Goal: Task Accomplishment & Management: Use online tool/utility

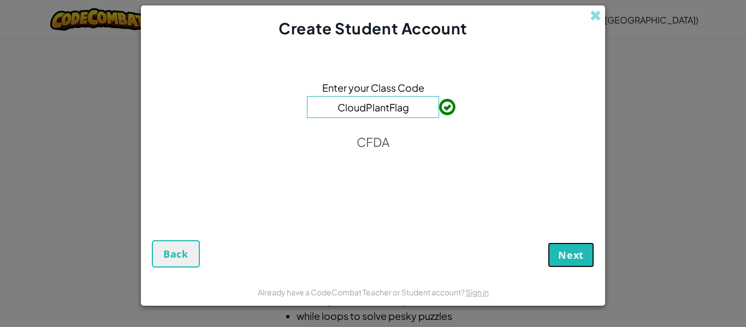
click at [565, 249] on span "Next" at bounding box center [571, 255] width 26 height 13
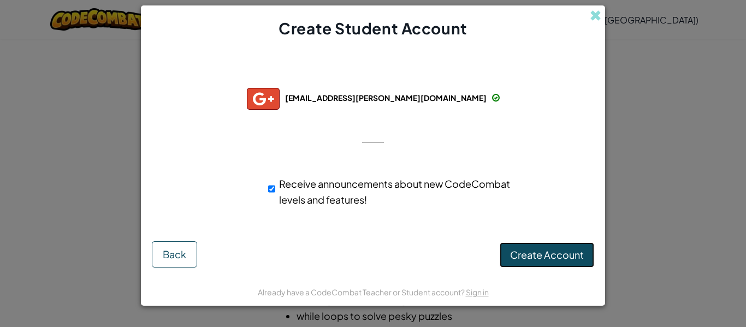
click at [516, 252] on span "Create Account" at bounding box center [547, 255] width 74 height 13
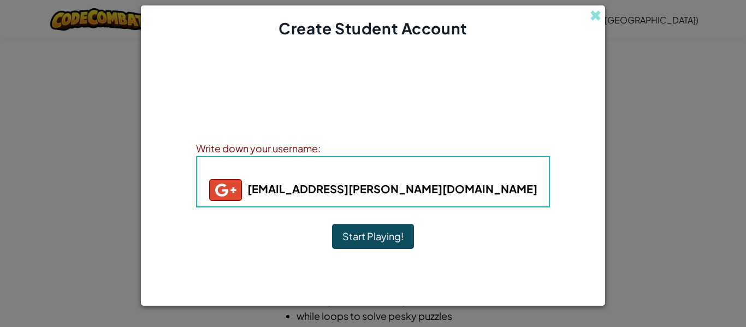
click at [377, 238] on button "Start Playing!" at bounding box center [373, 236] width 82 height 25
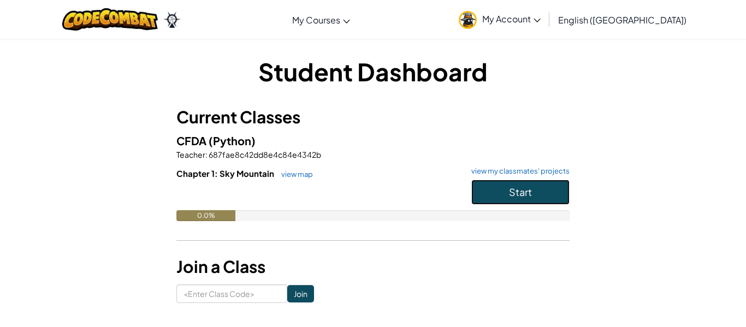
click at [513, 187] on span "Start" at bounding box center [520, 192] width 23 height 13
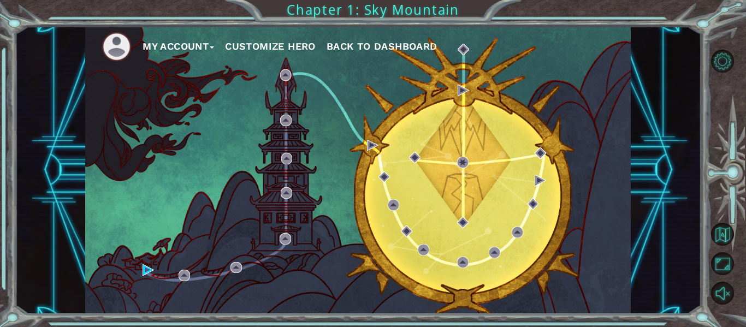
click at [292, 48] on button "Customize Hero" at bounding box center [270, 46] width 91 height 16
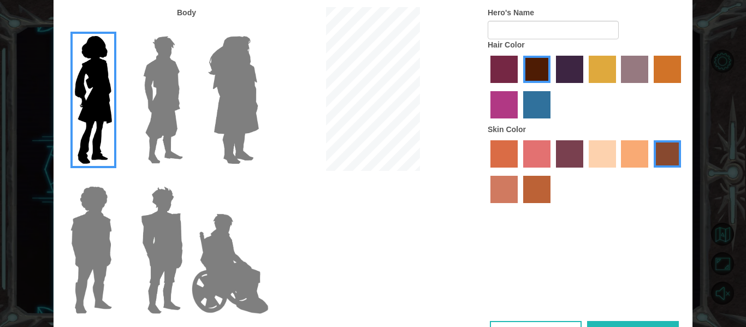
click at [598, 159] on label "sandy beach skin color" at bounding box center [602, 153] width 27 height 27
click at [585, 171] on input "sandy beach skin color" at bounding box center [585, 171] width 0 height 0
click at [542, 71] on label "maroon hair color" at bounding box center [536, 69] width 27 height 27
click at [519, 87] on input "maroon hair color" at bounding box center [519, 87] width 0 height 0
click at [249, 114] on img at bounding box center [234, 100] width 60 height 137
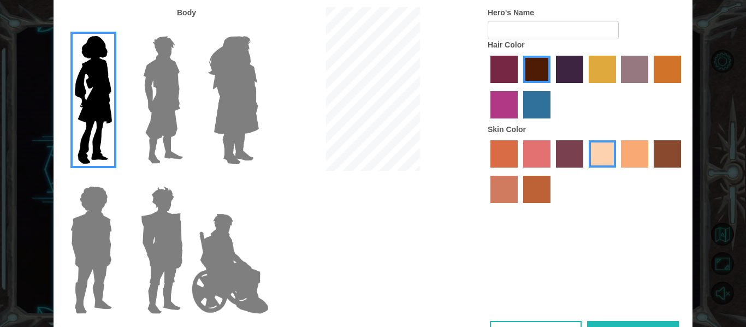
click at [258, 29] on input "Hero Amethyst" at bounding box center [258, 29] width 0 height 0
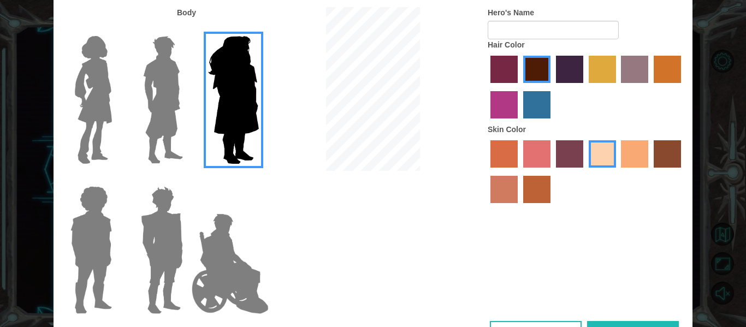
click at [98, 90] on img at bounding box center [93, 100] width 46 height 137
click at [116, 29] on input "Hero Connie" at bounding box center [116, 29] width 0 height 0
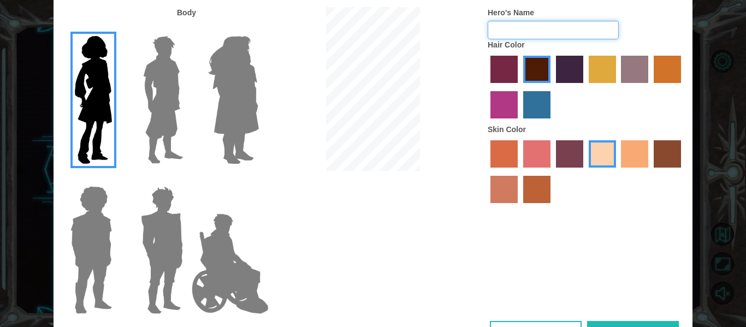
click at [506, 31] on input "Hero's Name" at bounding box center [553, 30] width 131 height 19
click at [675, 159] on label "karma skin color" at bounding box center [667, 153] width 27 height 27
click at [650, 171] on input "karma skin color" at bounding box center [650, 171] width 0 height 0
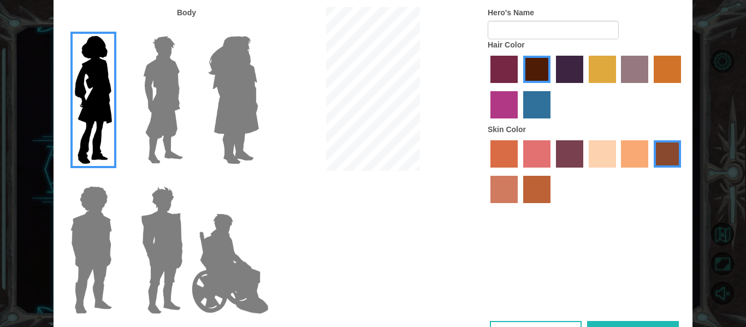
click at [638, 66] on label "bazaar hair color" at bounding box center [634, 69] width 27 height 27
click at [618, 87] on input "bazaar hair color" at bounding box center [618, 87] width 0 height 0
click at [608, 156] on label "sandy beach skin color" at bounding box center [602, 153] width 27 height 27
click at [585, 171] on input "sandy beach skin color" at bounding box center [585, 171] width 0 height 0
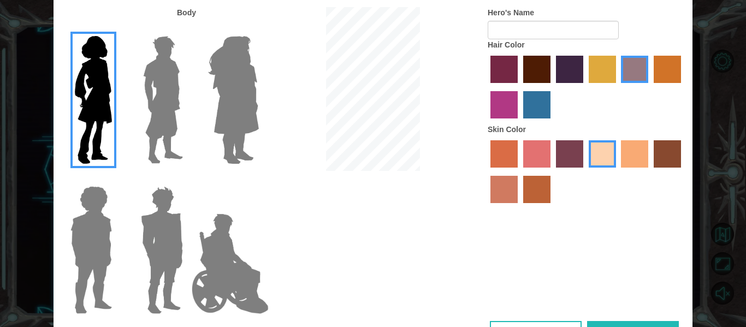
click at [169, 96] on img at bounding box center [163, 100] width 49 height 137
click at [187, 29] on input "Hero Lars" at bounding box center [187, 29] width 0 height 0
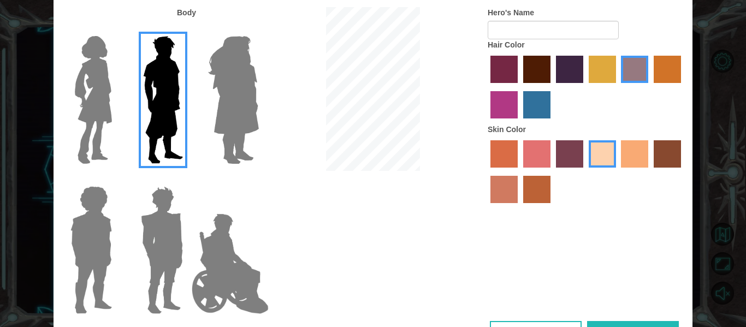
click at [232, 276] on img at bounding box center [230, 263] width 86 height 109
click at [258, 179] on input "Hero Jamie" at bounding box center [258, 179] width 0 height 0
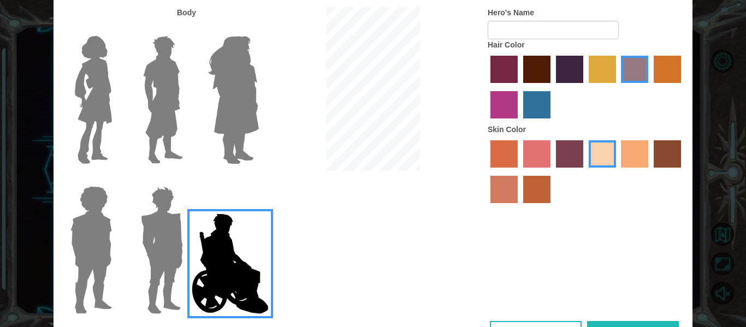
click at [91, 90] on img at bounding box center [93, 100] width 46 height 137
click at [116, 29] on input "Hero Connie" at bounding box center [116, 29] width 0 height 0
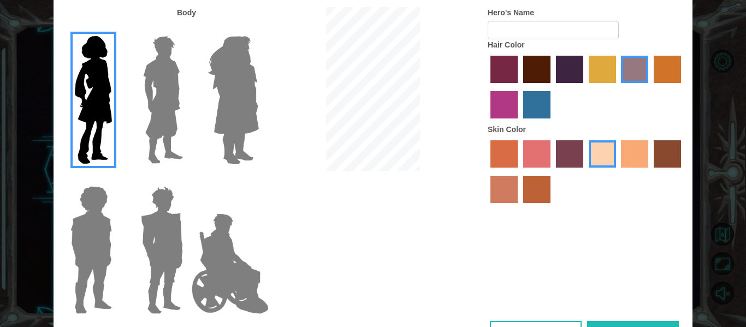
click at [536, 68] on label "maroon hair color" at bounding box center [536, 69] width 27 height 27
click at [519, 87] on input "maroon hair color" at bounding box center [519, 87] width 0 height 0
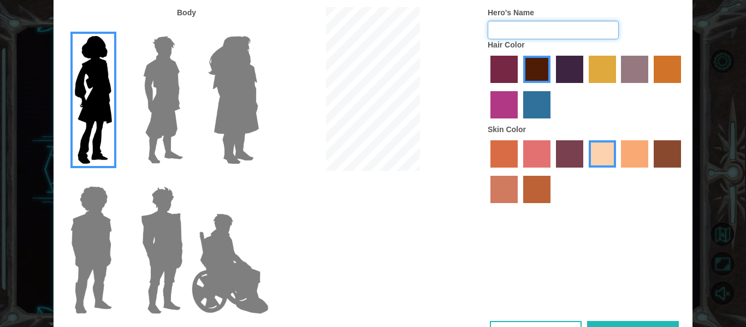
click at [539, 31] on input "Hero's Name" at bounding box center [553, 30] width 131 height 19
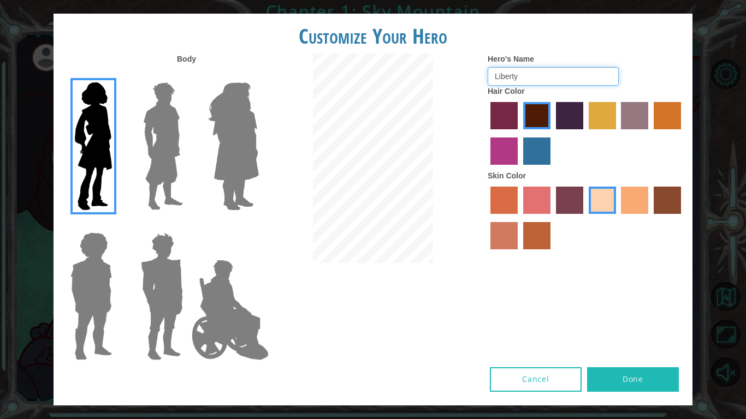
type input "Liberty"
click at [626, 327] on button "Done" at bounding box center [633, 380] width 92 height 25
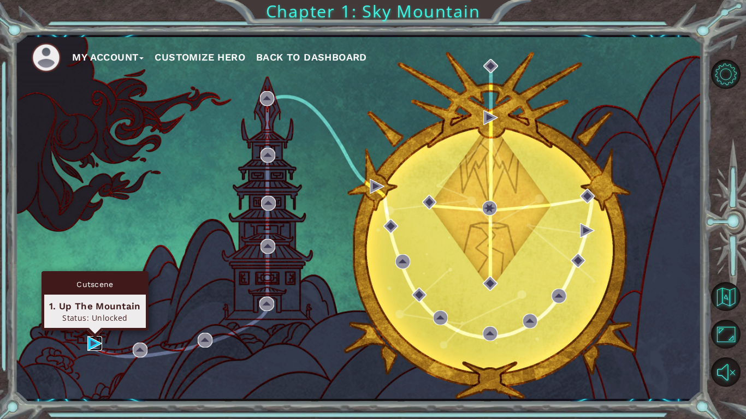
click at [92, 327] on img at bounding box center [94, 343] width 15 height 15
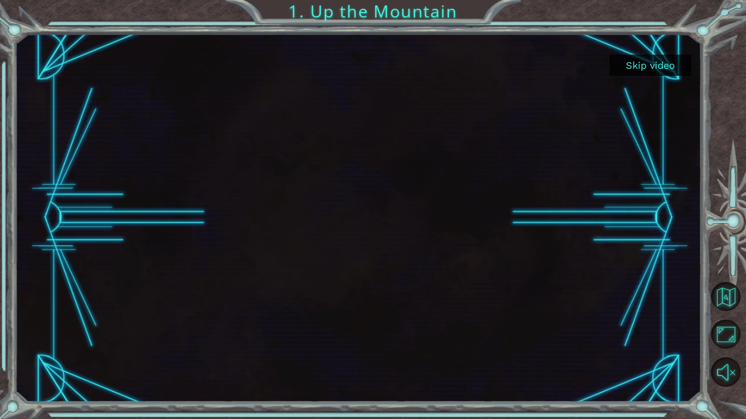
click at [651, 67] on button "Skip video" at bounding box center [651, 65] width 82 height 21
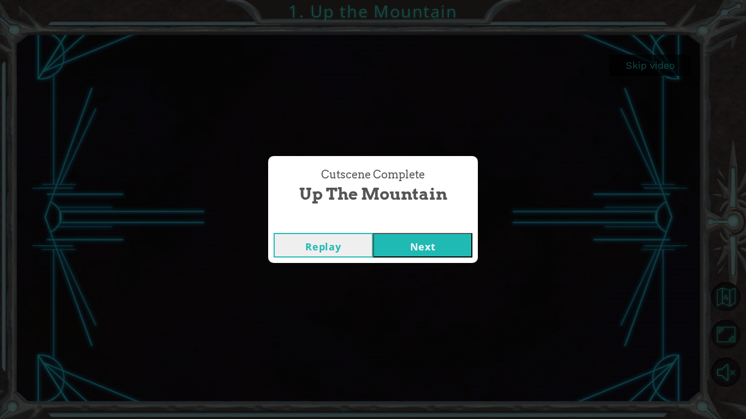
click at [416, 247] on button "Next" at bounding box center [422, 245] width 99 height 25
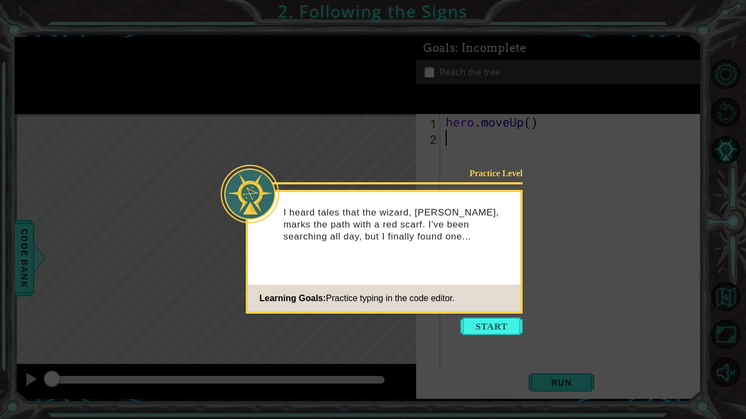
click at [447, 275] on div "Practice Level I heard tales that the wizard, Astra, marks the path with a red …" at bounding box center [384, 252] width 277 height 124
click at [488, 325] on button "Start" at bounding box center [491, 326] width 62 height 17
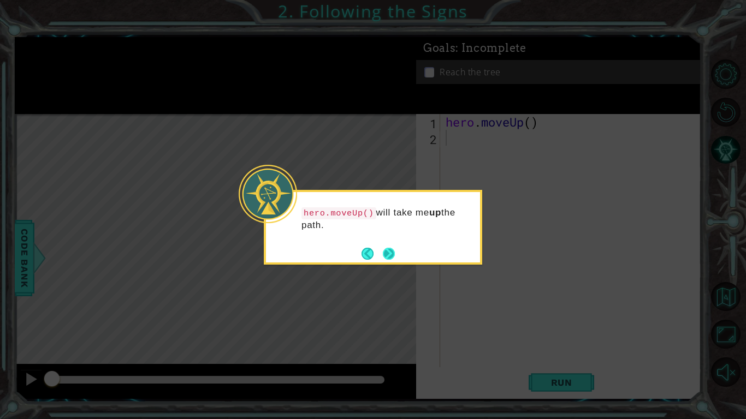
click at [390, 256] on button "Next" at bounding box center [388, 253] width 17 height 17
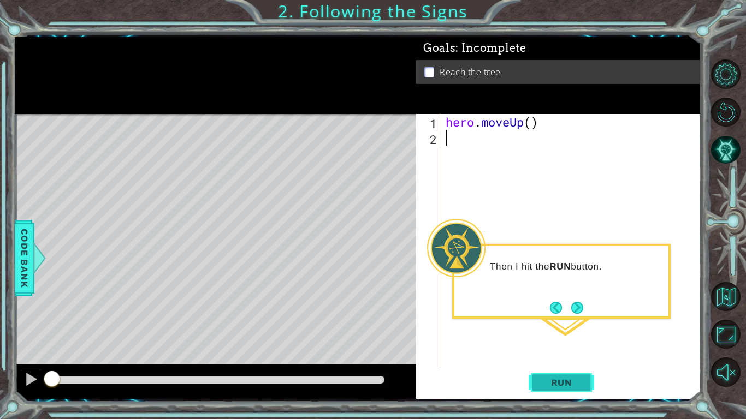
click at [556, 327] on span "Run" at bounding box center [561, 382] width 43 height 11
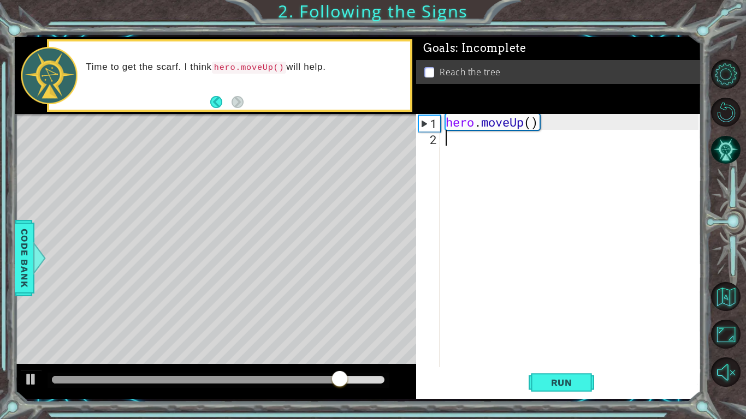
click at [505, 301] on div "hero . moveUp ( )" at bounding box center [573, 256] width 261 height 285
click at [217, 104] on button "Back" at bounding box center [220, 102] width 21 height 12
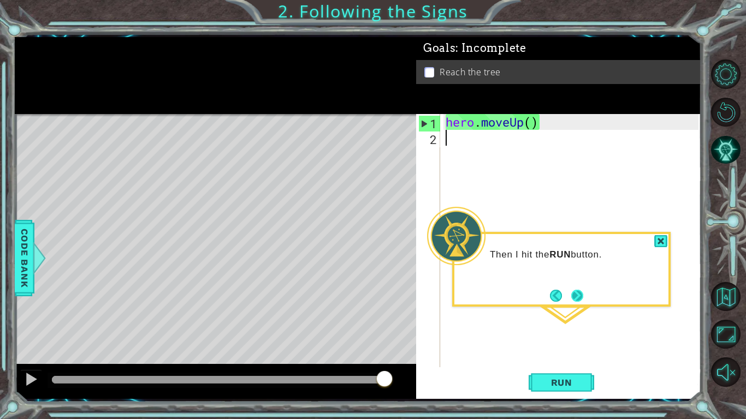
click at [579, 301] on button "Next" at bounding box center [577, 295] width 13 height 13
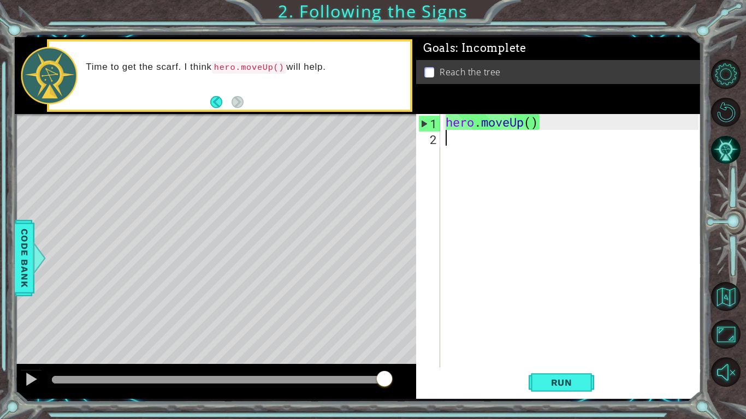
click at [532, 123] on div "hero . moveUp ( )" at bounding box center [573, 256] width 261 height 285
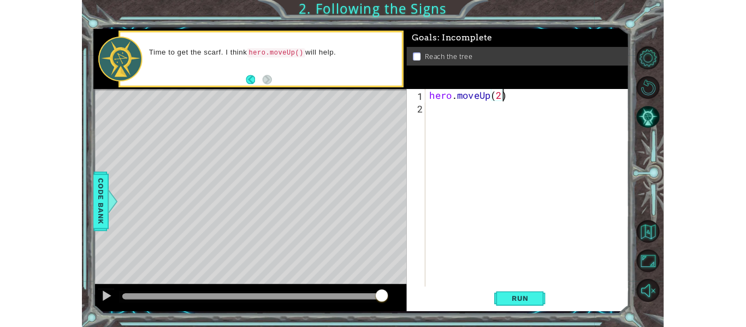
scroll to position [0, 4]
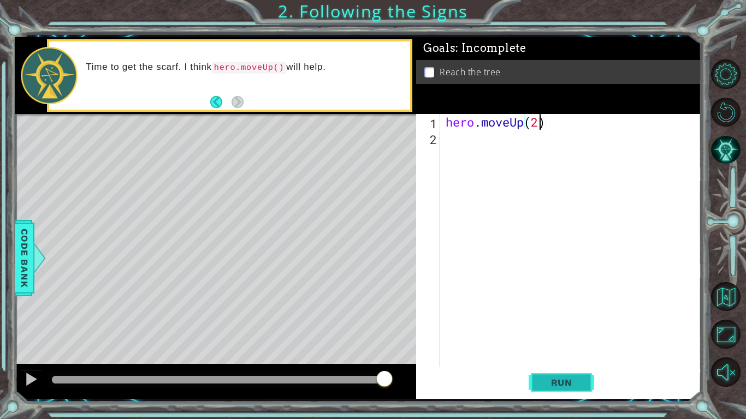
type textarea "hero.moveUp(2)"
click at [563, 327] on span "Run" at bounding box center [561, 382] width 43 height 11
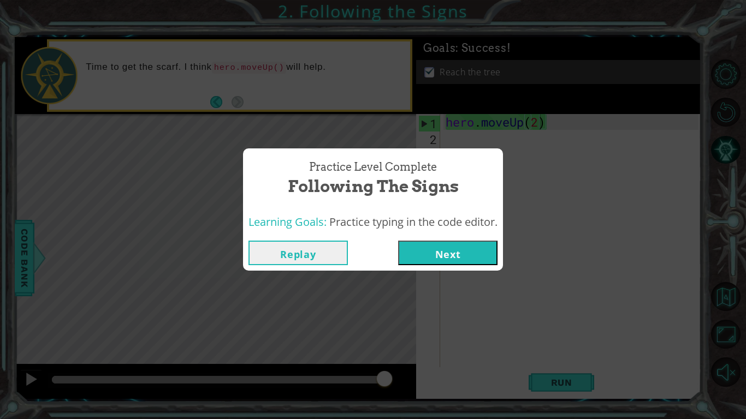
click at [445, 258] on button "Next" at bounding box center [447, 253] width 99 height 25
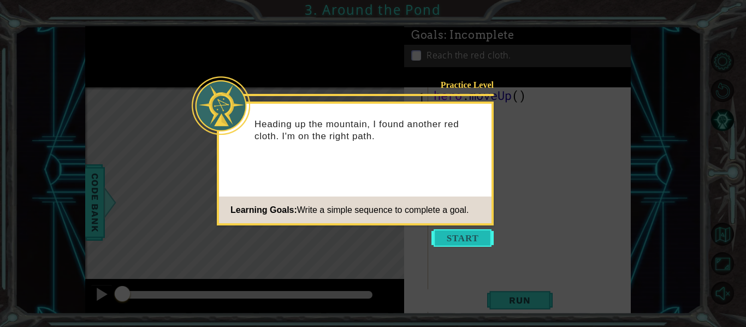
click at [454, 233] on button "Start" at bounding box center [462, 237] width 62 height 17
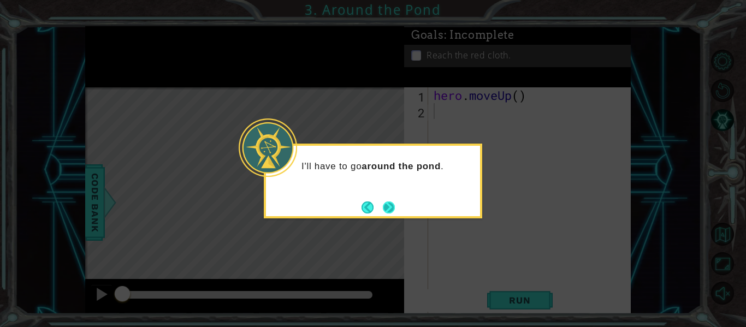
click at [389, 210] on button "Next" at bounding box center [389, 207] width 19 height 19
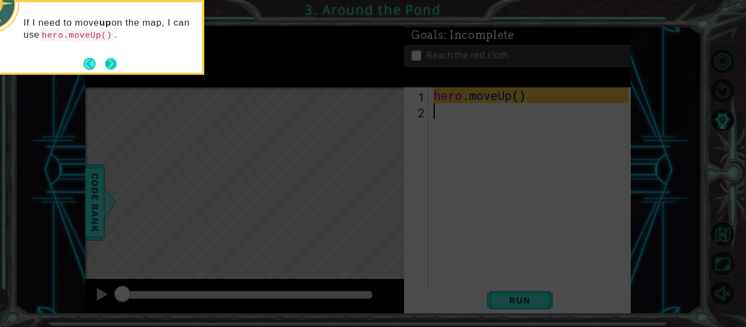
click at [110, 68] on button "Next" at bounding box center [111, 64] width 12 height 12
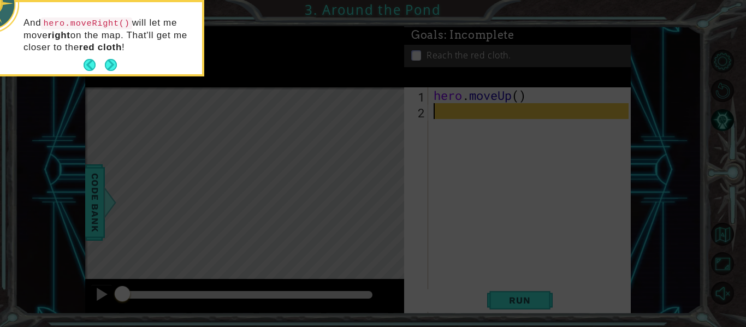
click at [110, 68] on button "Next" at bounding box center [111, 65] width 13 height 13
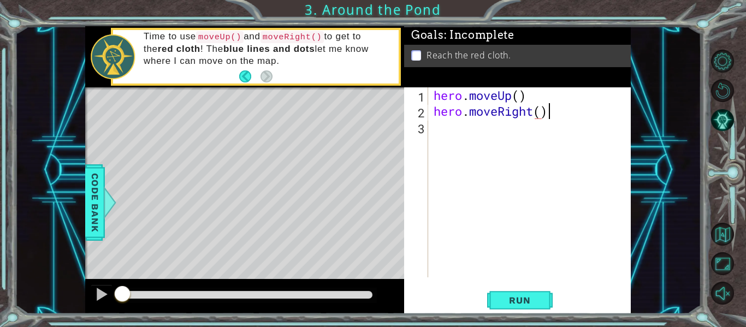
scroll to position [0, 5]
click at [520, 99] on div "hero . moveUp ( ) hero . moveRight ( )" at bounding box center [532, 198] width 203 height 222
click at [542, 115] on div "hero . moveUp ( 1 ) hero . moveRight ( )" at bounding box center [532, 198] width 203 height 222
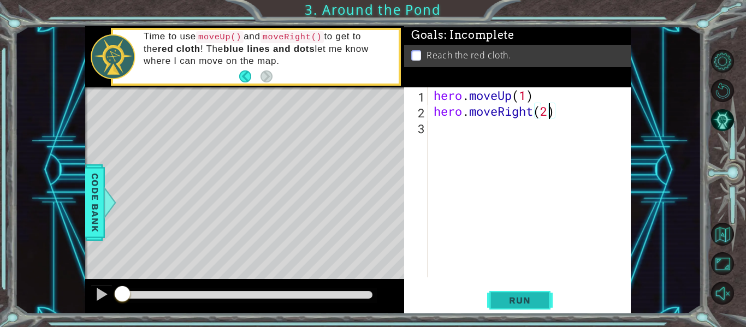
click at [519, 298] on span "Run" at bounding box center [519, 300] width 43 height 11
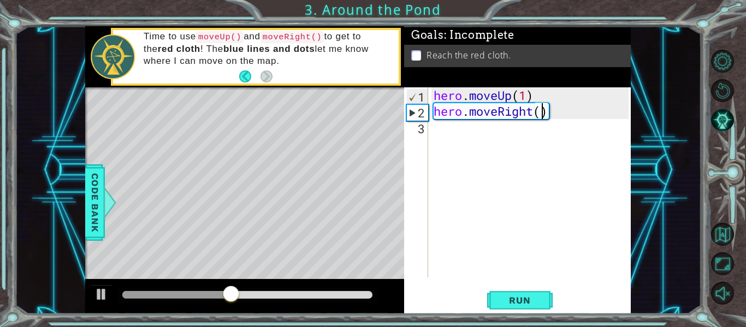
type textarea "hero.moveRight(1)"
click at [437, 129] on div "hero . moveUp ( 1 ) hero . moveRight ( 1 )" at bounding box center [532, 198] width 203 height 222
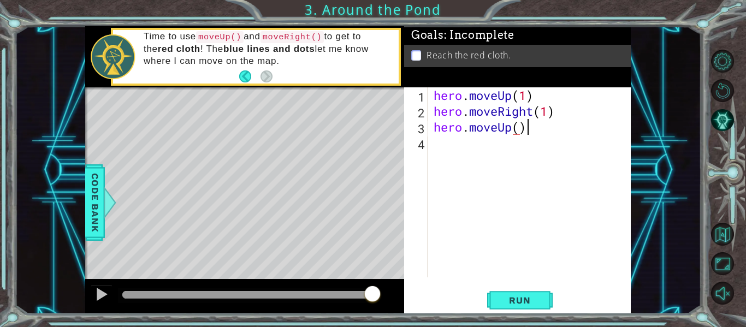
scroll to position [0, 4]
click at [520, 131] on div "hero . moveUp ( 1 ) hero . moveRight ( 1 ) hero . moveUp ( )" at bounding box center [532, 198] width 203 height 222
type textarea "hero.moveUp(2)"
click at [519, 292] on button "Run" at bounding box center [520, 300] width 66 height 22
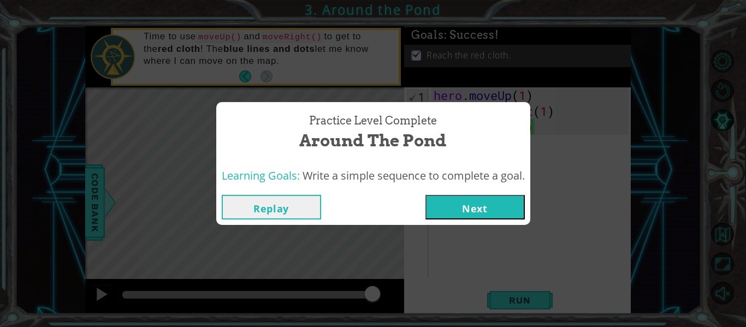
click at [467, 208] on button "Next" at bounding box center [474, 207] width 99 height 25
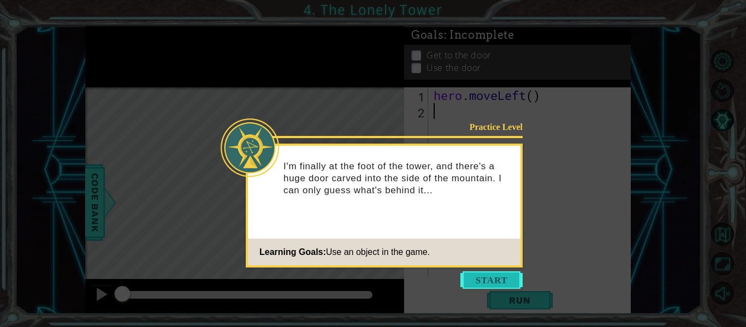
click at [481, 282] on button "Start" at bounding box center [491, 279] width 62 height 17
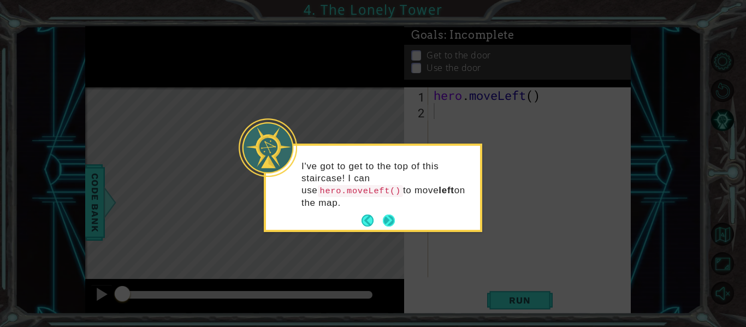
click at [388, 217] on button "Next" at bounding box center [388, 220] width 17 height 17
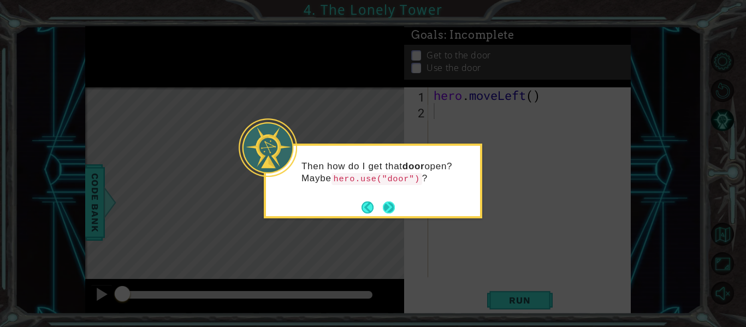
click at [389, 208] on button "Next" at bounding box center [388, 207] width 17 height 17
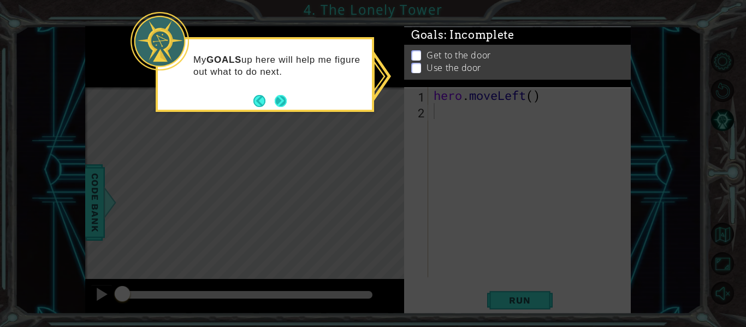
click at [281, 98] on button "Next" at bounding box center [281, 101] width 14 height 14
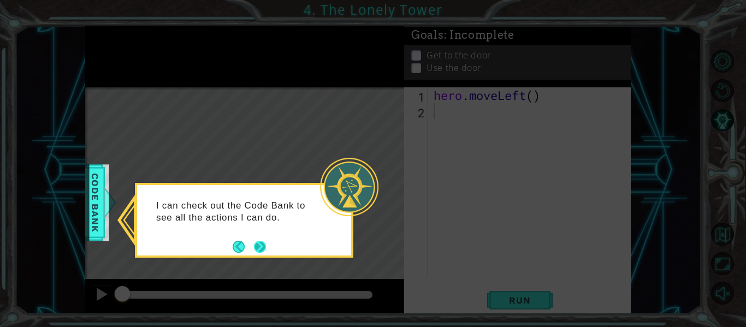
click at [262, 248] on button "Next" at bounding box center [260, 247] width 12 height 12
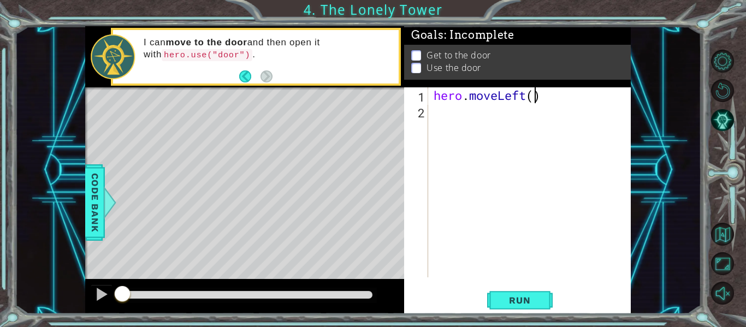
click at [535, 93] on div "hero . moveLeft ( )" at bounding box center [532, 198] width 203 height 222
type textarea "hero.moveLeft(2)"
click at [446, 114] on div "hero . moveLeft ( 2 )" at bounding box center [532, 198] width 203 height 222
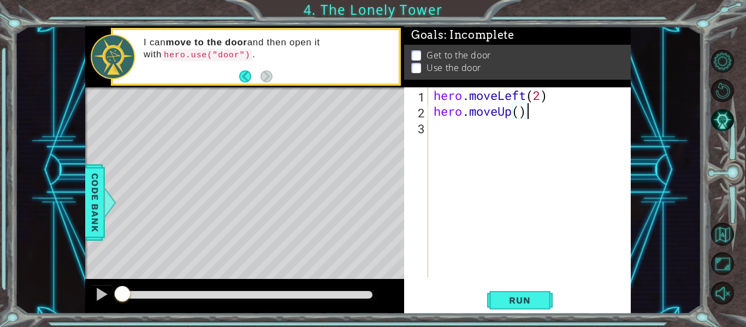
click at [520, 108] on div "hero . moveLeft ( 2 ) hero . moveUp ( )" at bounding box center [532, 198] width 203 height 222
type textarea "hero.moveUp(2)"
click at [449, 138] on div "hero . moveLeft ( 2 ) hero . moveUp ( 2 )" at bounding box center [532, 198] width 203 height 222
click at [541, 129] on div "hero . moveLeft ( 2 ) hero . moveUp ( 2 ) hero . moveRight ( )" at bounding box center [532, 198] width 203 height 222
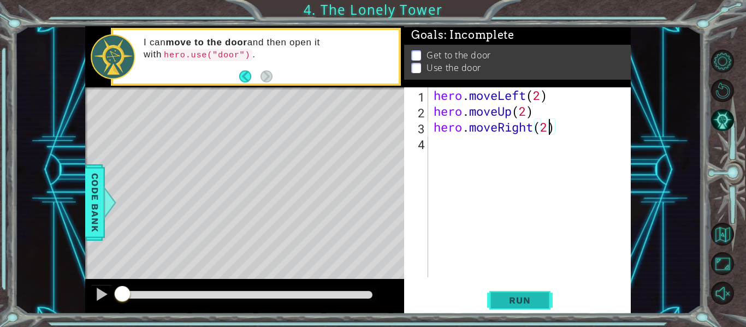
type textarea "hero.moveRight(2)"
click at [528, 298] on span "Run" at bounding box center [519, 300] width 43 height 11
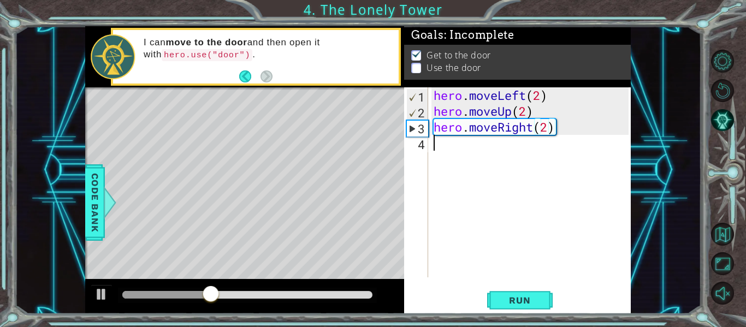
click at [443, 148] on div "hero . moveLeft ( 2 ) hero . moveUp ( 2 ) hero . moveRight ( 2 )" at bounding box center [532, 198] width 203 height 222
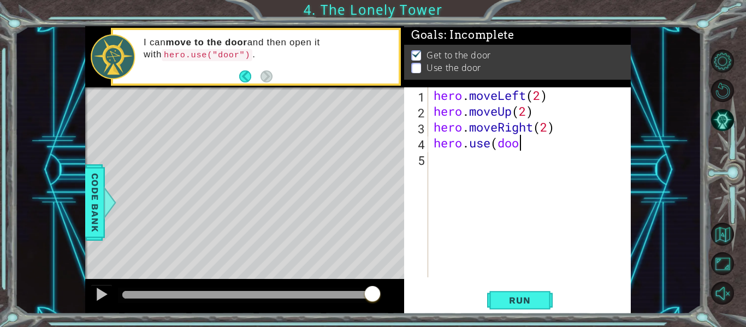
scroll to position [0, 4]
click at [496, 310] on button "Run" at bounding box center [520, 300] width 66 height 22
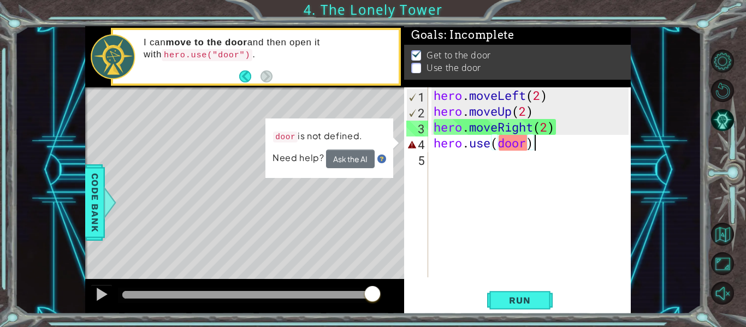
click at [501, 144] on div "hero . moveLeft ( 2 ) hero . moveUp ( 2 ) hero . moveRight ( 2 ) hero . use ( d…" at bounding box center [532, 198] width 203 height 222
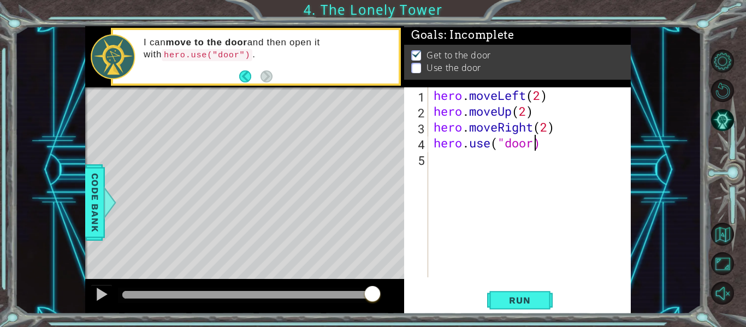
click at [536, 143] on div "hero . moveLeft ( 2 ) hero . moveUp ( 2 ) hero . moveRight ( 2 ) hero . use ( "…" at bounding box center [532, 198] width 203 height 222
type textarea "hero.use("door")"
click at [501, 301] on span "Run" at bounding box center [519, 300] width 43 height 11
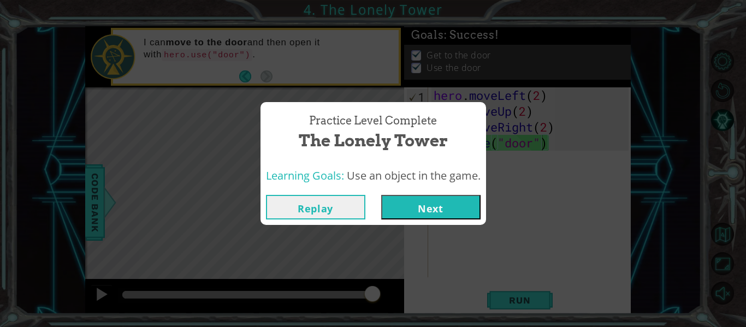
click at [419, 209] on button "Next" at bounding box center [430, 207] width 99 height 25
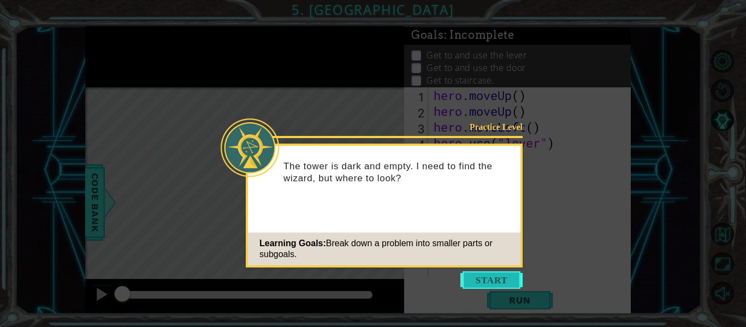
click at [473, 279] on button "Start" at bounding box center [491, 279] width 62 height 17
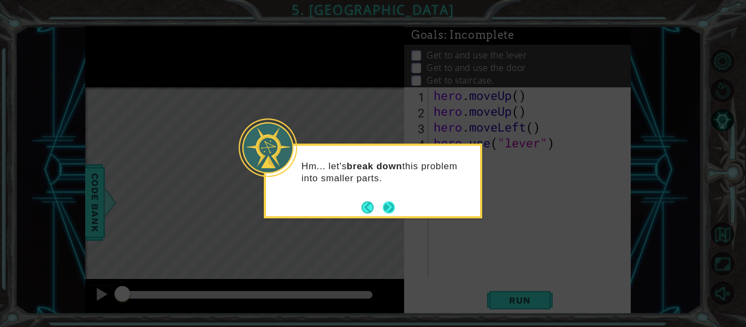
click at [387, 204] on button "Next" at bounding box center [389, 207] width 15 height 15
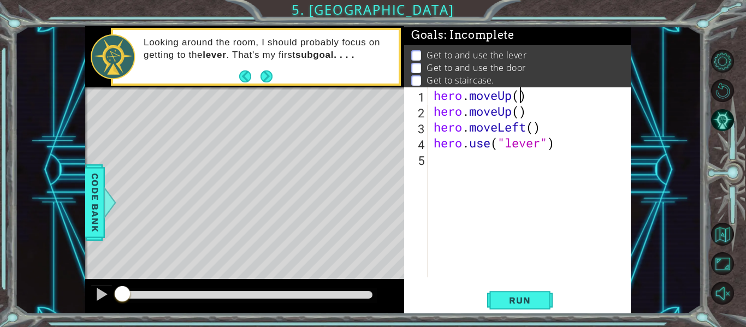
click at [519, 94] on div "hero . moveUp ( ) hero . moveUp ( ) hero . moveLeft ( ) hero . use ( "lever" )" at bounding box center [532, 198] width 203 height 222
click at [533, 129] on div "hero . moveUp ( 1 ) hero . moveUp ( ) hero . moveLeft ( ) hero . use ( "lever" )" at bounding box center [532, 198] width 203 height 222
type textarea "hero.moveLeft(1)"
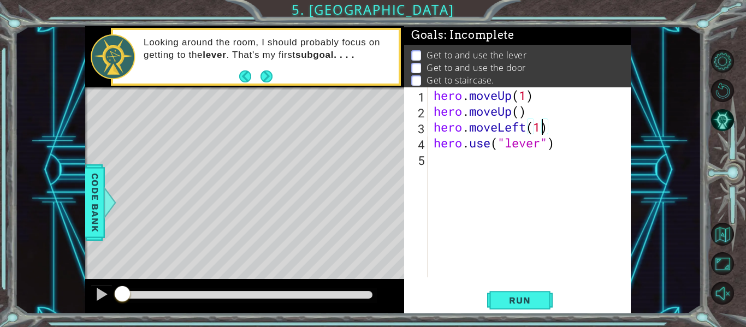
click at [444, 158] on div "hero . moveUp ( 1 ) hero . moveUp ( ) hero . moveLeft ( 1 ) hero . use ( "lever…" at bounding box center [532, 198] width 203 height 222
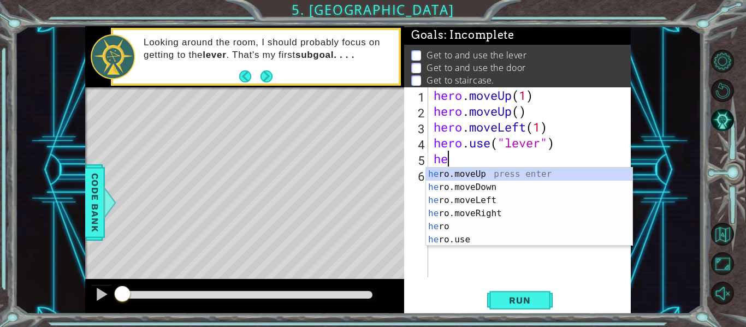
scroll to position [0, 0]
type textarea "h"
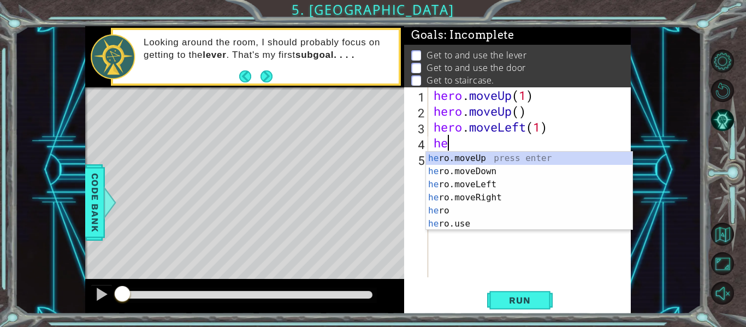
type textarea "h"
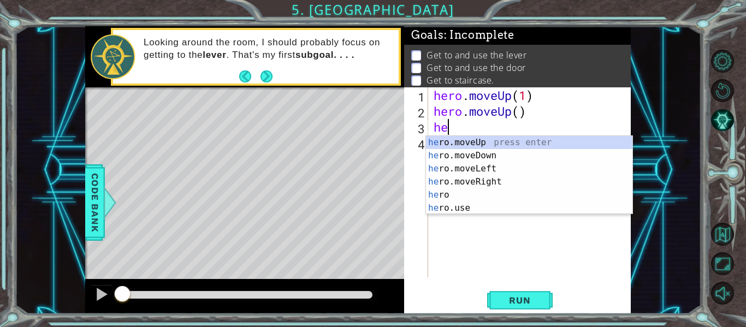
type textarea "h"
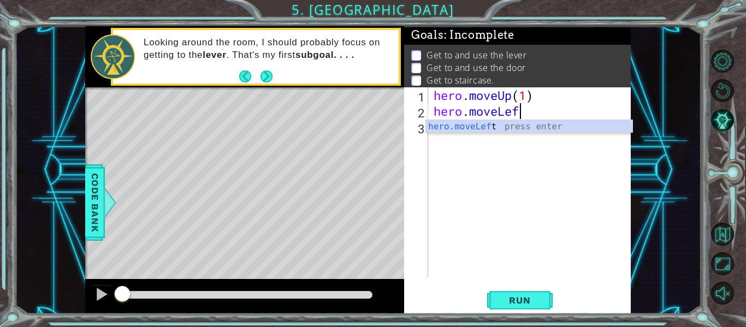
scroll to position [0, 4]
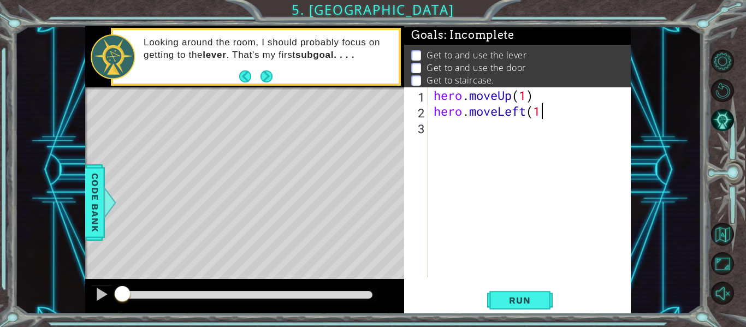
type textarea "hero.moveLeft(1)"
click at [436, 131] on div "hero . moveUp ( 1 ) hero . moveLeft ( 1 )" at bounding box center [532, 198] width 203 height 222
click at [520, 132] on div "hero . moveUp ( 1 ) hero . moveLeft ( 1 ) hero . moveUp ( )" at bounding box center [532, 198] width 203 height 222
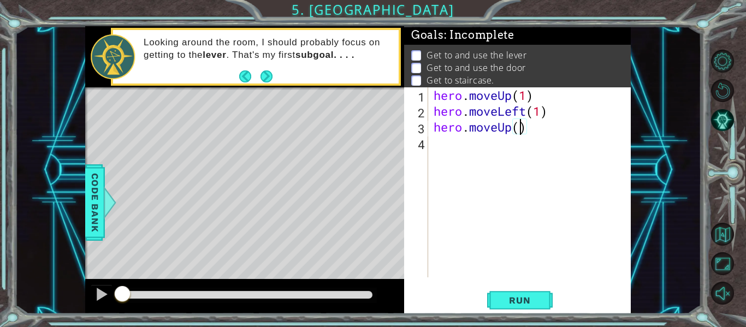
type textarea "hero.moveUp(1)"
click at [437, 146] on div "hero . moveUp ( 1 ) hero . moveLeft ( 1 ) hero . moveUp ( 1 )" at bounding box center [532, 198] width 203 height 222
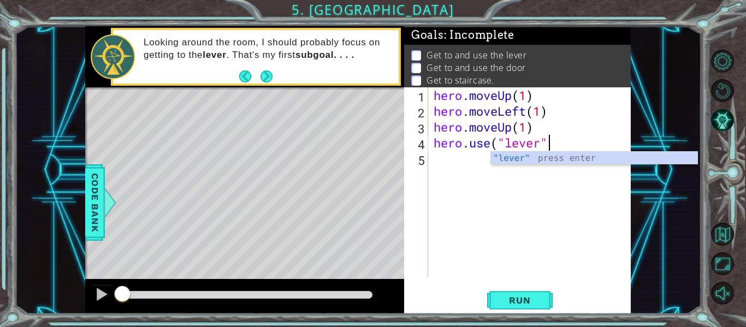
scroll to position [0, 5]
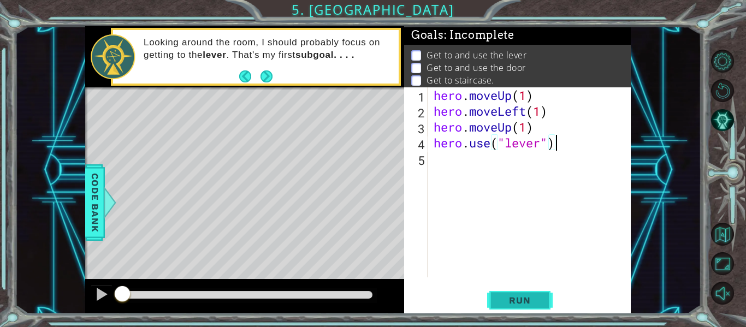
type textarea "hero.use("lever")"
click at [534, 295] on span "Run" at bounding box center [519, 300] width 43 height 11
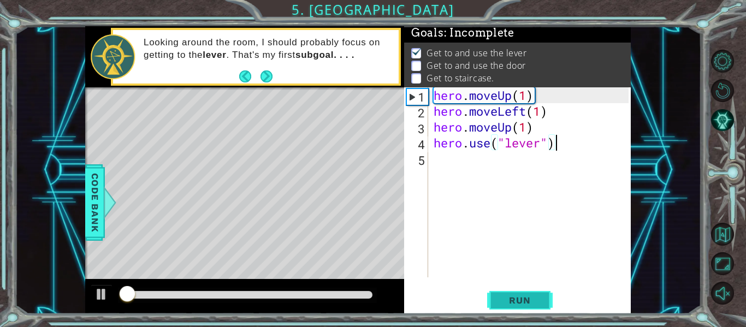
scroll to position [3, 0]
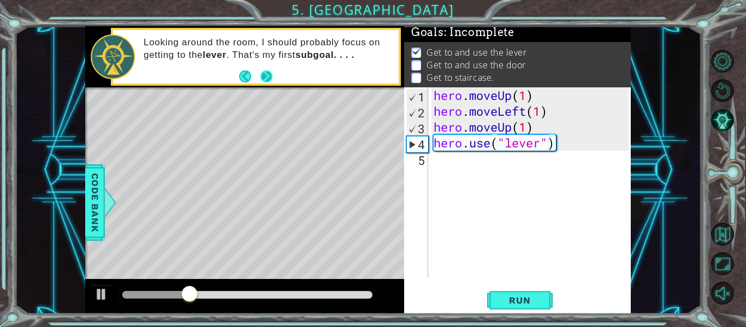
click at [265, 78] on button "Next" at bounding box center [267, 76] width 12 height 12
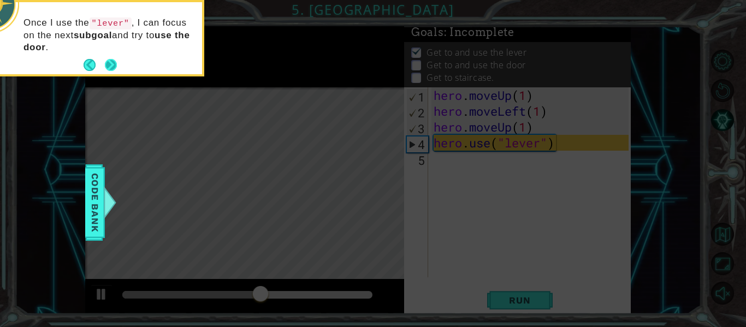
click at [110, 64] on button "Next" at bounding box center [111, 65] width 12 height 12
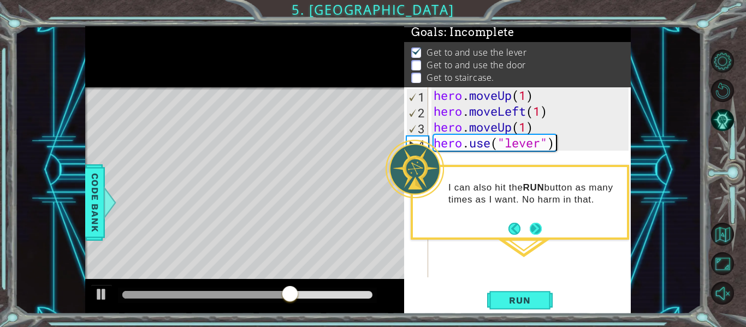
click at [542, 228] on button "Next" at bounding box center [536, 229] width 18 height 18
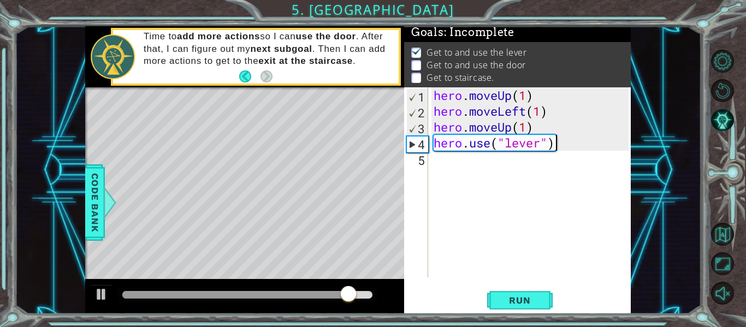
click at [462, 168] on div "hero . moveUp ( 1 ) hero . moveLeft ( 1 ) hero . moveUp ( 1 ) hero . use ( "lev…" at bounding box center [532, 198] width 203 height 222
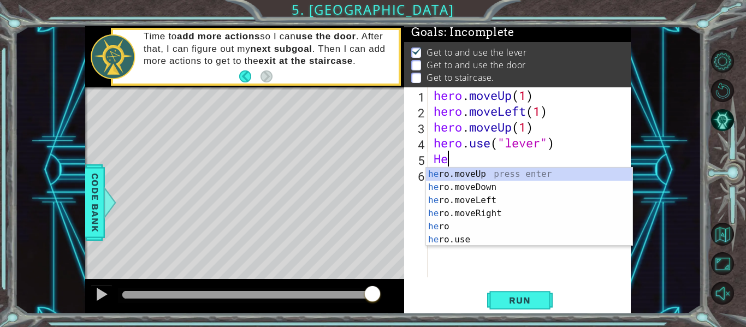
type textarea "H"
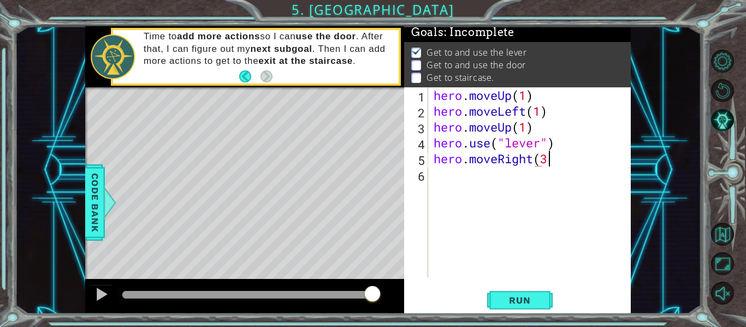
scroll to position [0, 5]
type textarea "hero.moveRight(3)"
click at [440, 178] on div "hero . moveUp ( 1 ) hero . moveLeft ( 1 ) hero . moveUp ( 1 ) hero . use ( "lev…" at bounding box center [532, 198] width 203 height 222
type textarea "hero.use("door")"
click at [534, 301] on span "Run" at bounding box center [519, 300] width 43 height 11
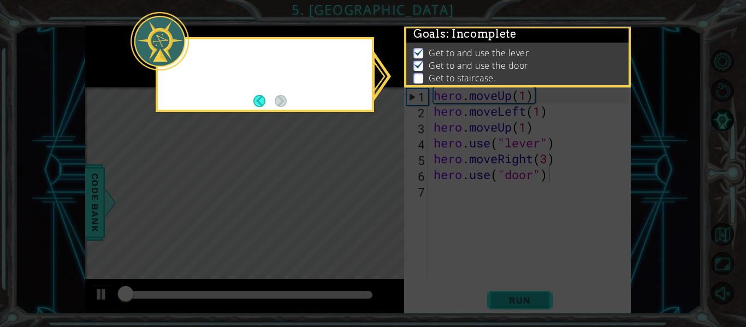
scroll to position [3, 0]
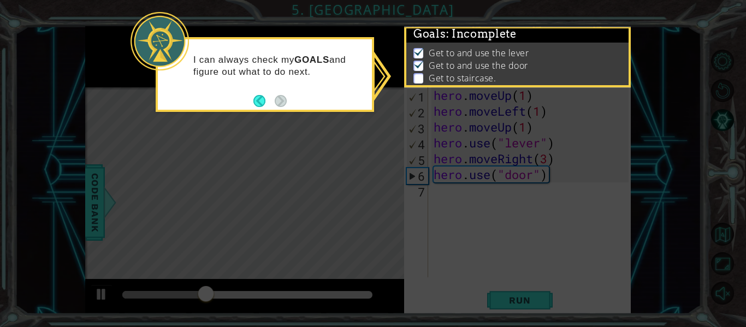
click at [527, 57] on p "Get to and use the lever" at bounding box center [479, 53] width 100 height 12
click at [286, 80] on div "I can always check my GOALS and figure out what to do next." at bounding box center [265, 71] width 214 height 55
click at [421, 79] on p at bounding box center [418, 78] width 10 height 10
click at [271, 100] on button "Back" at bounding box center [263, 101] width 21 height 12
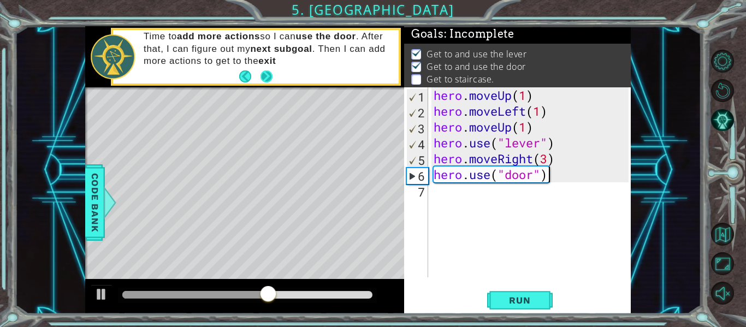
click at [266, 75] on button "Next" at bounding box center [266, 76] width 15 height 15
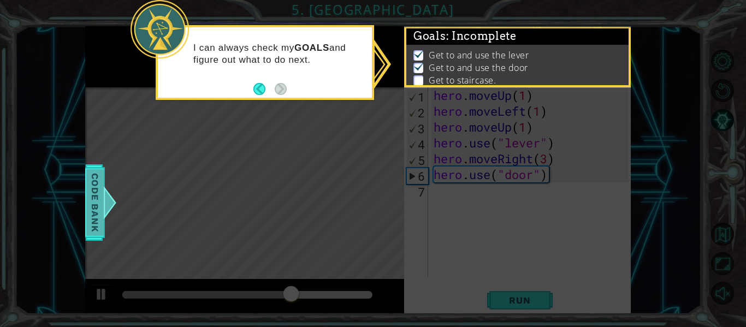
click at [97, 201] on span "Code Bank" at bounding box center [94, 202] width 17 height 67
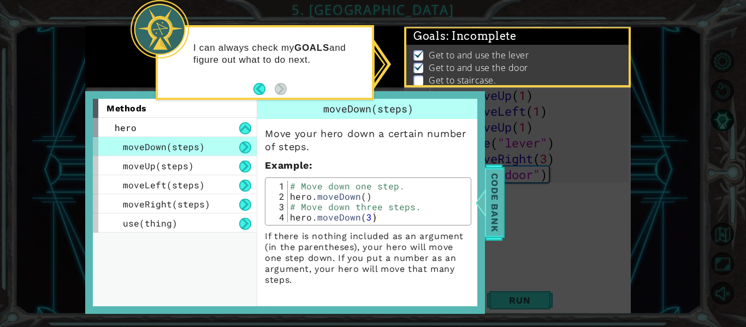
click at [500, 214] on span "Code Bank" at bounding box center [494, 202] width 17 height 67
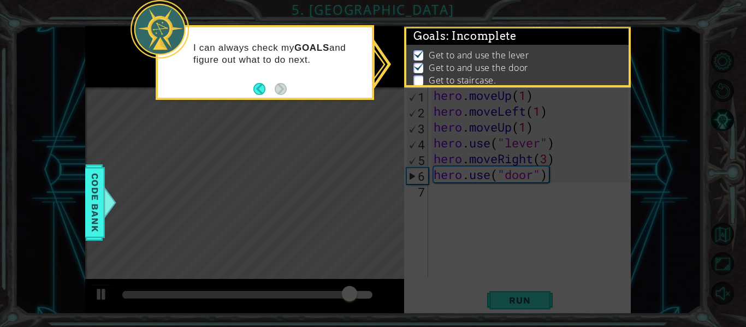
click at [387, 69] on icon at bounding box center [373, 163] width 746 height 327
click at [446, 64] on p "Get to and use the door" at bounding box center [478, 68] width 99 height 12
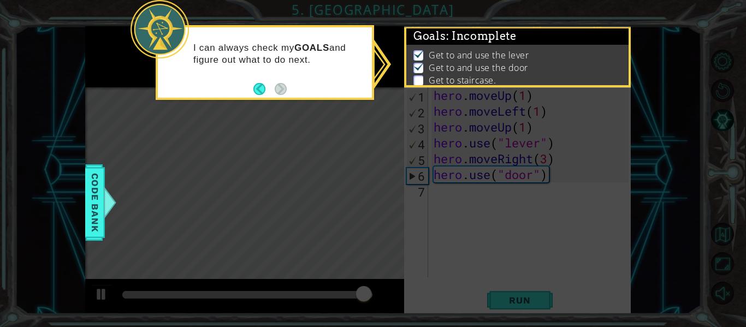
click at [446, 64] on p "Get to and use the door" at bounding box center [478, 68] width 99 height 12
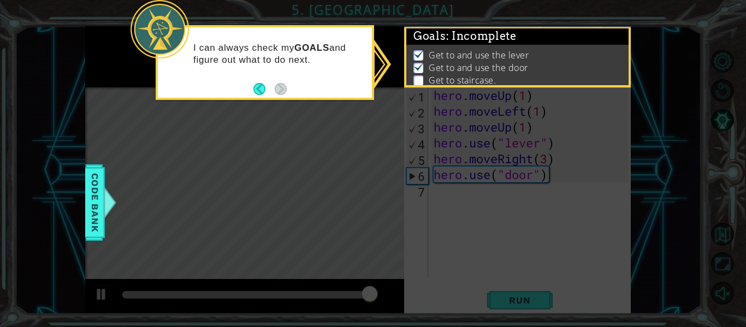
click at [446, 64] on p "Get to and use the door" at bounding box center [478, 68] width 99 height 12
click at [260, 88] on button "Back" at bounding box center [263, 89] width 21 height 12
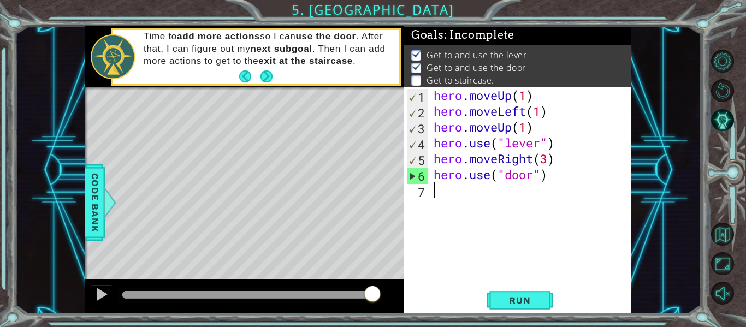
click at [458, 194] on div "hero . moveUp ( 1 ) hero . moveLeft ( 1 ) hero . moveUp ( 1 ) hero . use ( "lev…" at bounding box center [532, 198] width 203 height 222
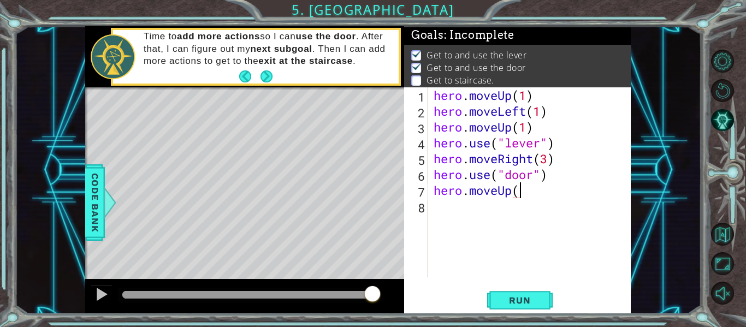
scroll to position [0, 4]
type textarea "hero.moveUp(2)"
type textarea "hero.moveLeft(3)"
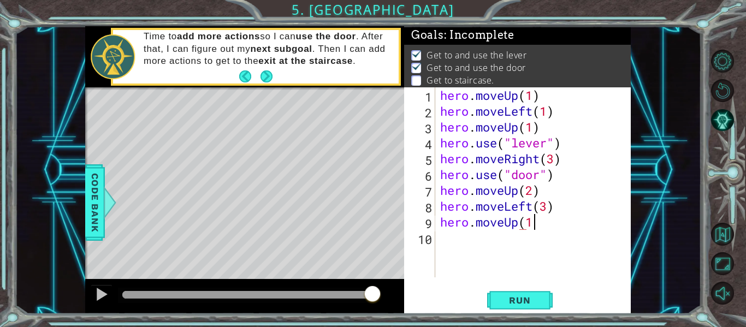
scroll to position [0, 4]
type textarea "hero.moveUp(1)"
click at [530, 299] on span "Run" at bounding box center [519, 300] width 43 height 11
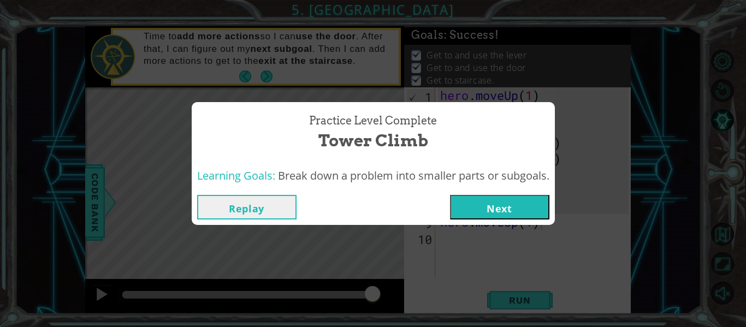
click at [498, 212] on button "Next" at bounding box center [499, 207] width 99 height 25
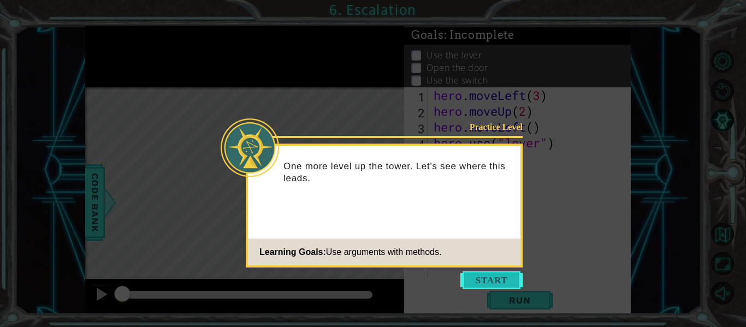
click at [496, 282] on button "Start" at bounding box center [491, 279] width 62 height 17
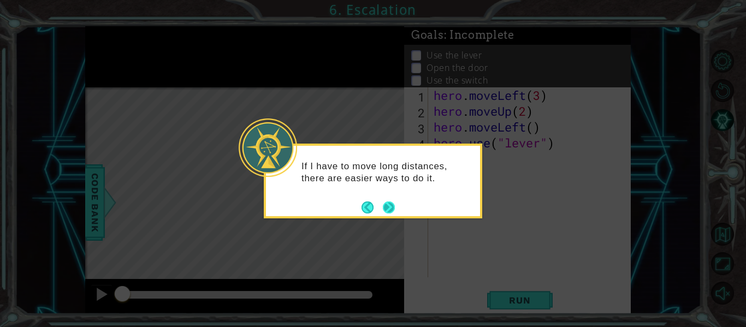
click at [386, 206] on button "Next" at bounding box center [389, 207] width 13 height 13
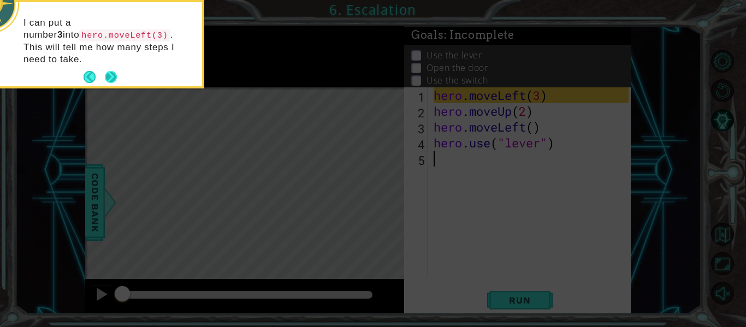
click at [109, 71] on button "Next" at bounding box center [110, 77] width 13 height 13
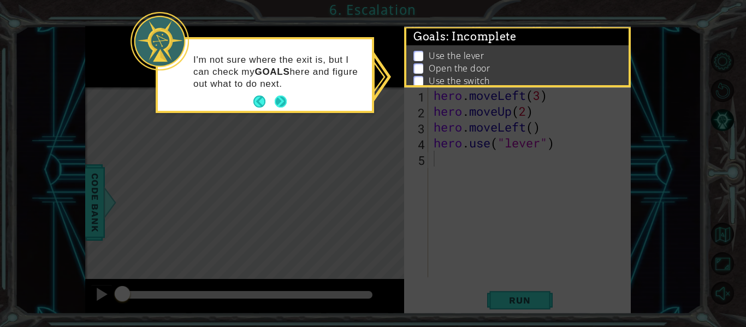
click at [279, 104] on button "Next" at bounding box center [280, 102] width 13 height 13
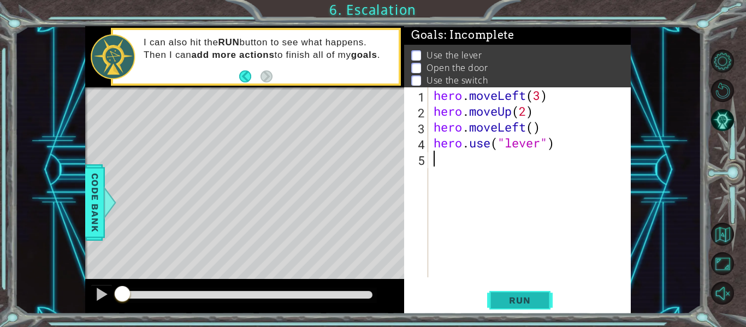
click at [530, 295] on span "Run" at bounding box center [519, 300] width 43 height 11
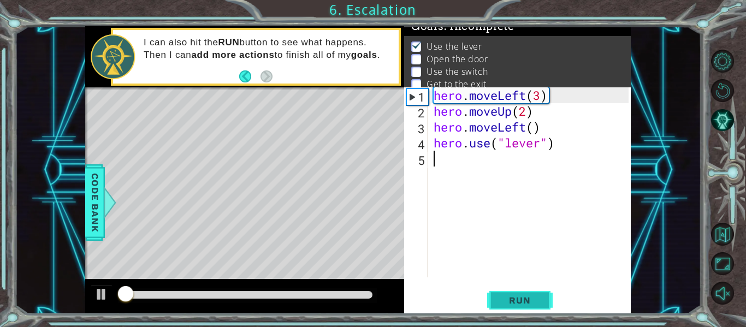
scroll to position [9, 0]
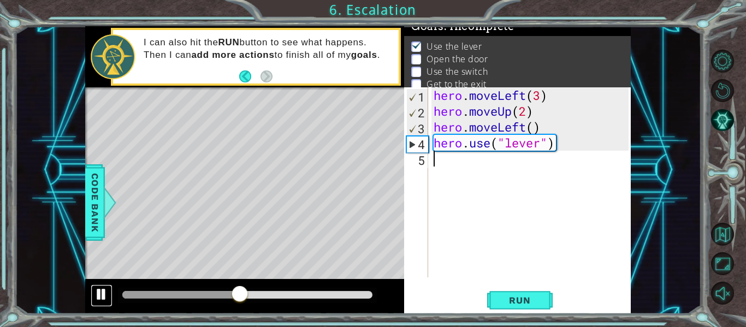
click at [99, 297] on div at bounding box center [101, 294] width 14 height 14
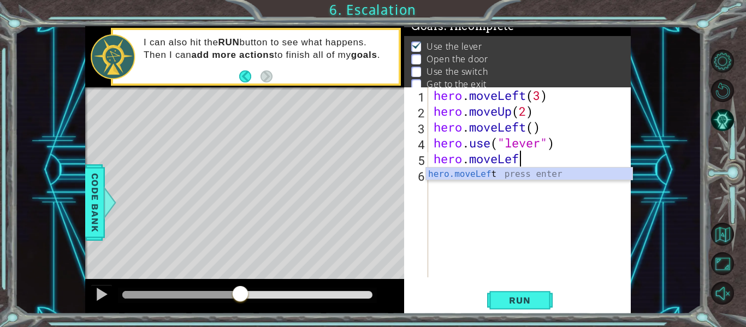
scroll to position [0, 4]
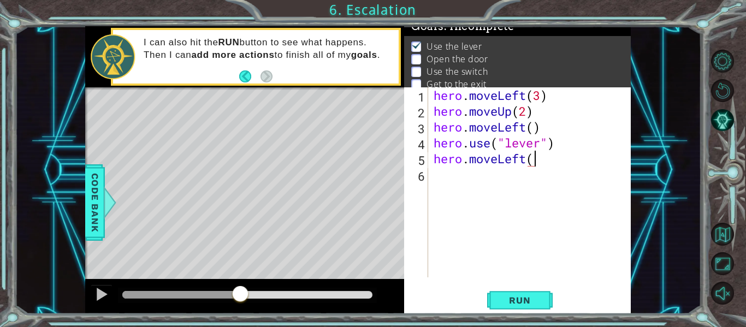
type textarea "hero.moveLeft()"
type textarea "hero.use("door")"
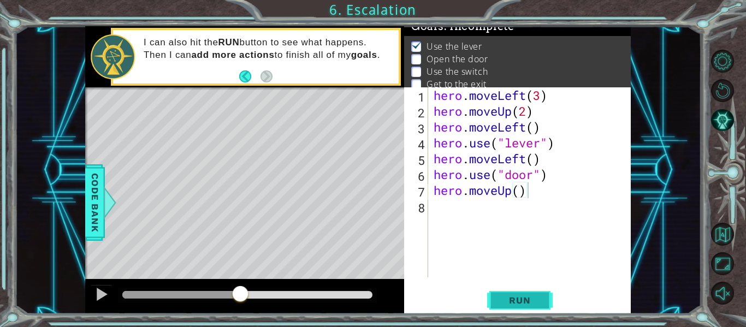
click at [544, 297] on button "Run" at bounding box center [520, 300] width 66 height 22
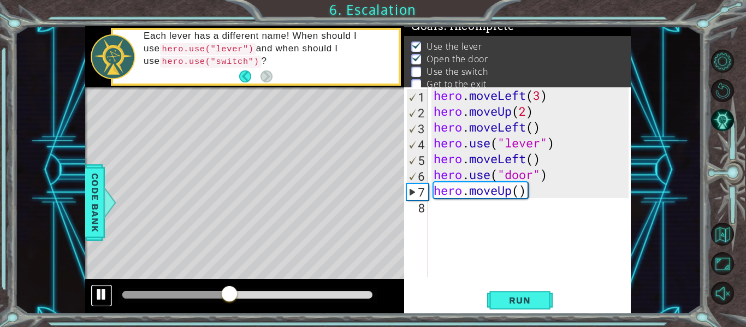
click at [99, 293] on div at bounding box center [101, 294] width 14 height 14
click at [520, 194] on div "hero . moveLeft ( 3 ) hero . moveUp ( 2 ) hero . moveLeft ( ) hero . use ( "lev…" at bounding box center [532, 198] width 203 height 222
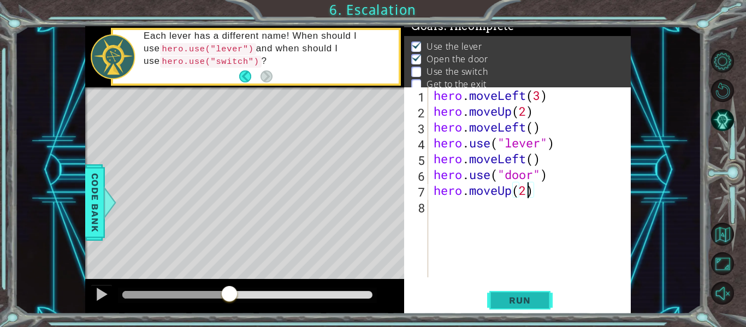
type textarea "hero.moveUp(2)"
click at [489, 304] on button "Run" at bounding box center [520, 300] width 66 height 22
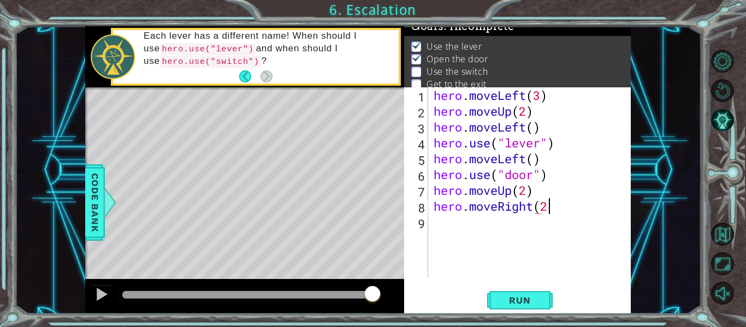
scroll to position [0, 5]
type textarea "hero.moveRight(2)"
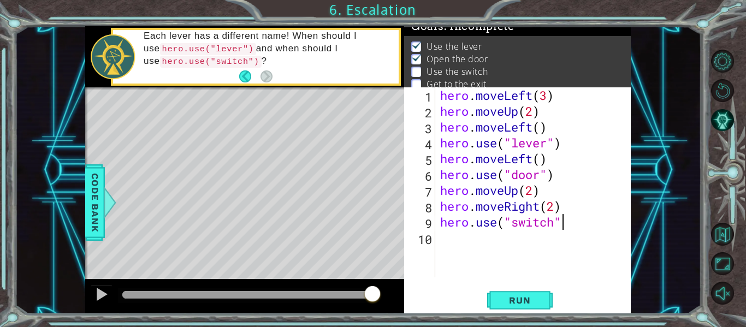
type textarea "hero.use("switch")"
click at [519, 298] on span "Run" at bounding box center [519, 300] width 43 height 11
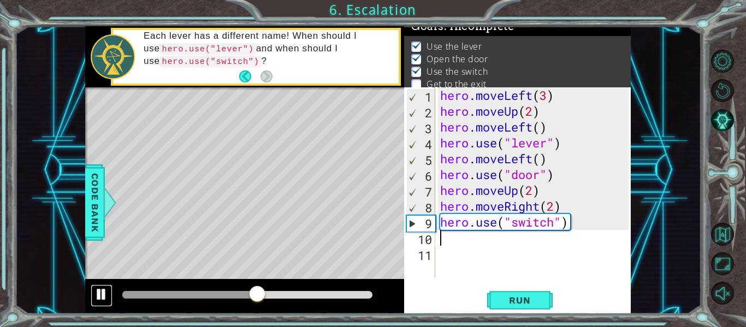
click at [105, 298] on div at bounding box center [101, 294] width 14 height 14
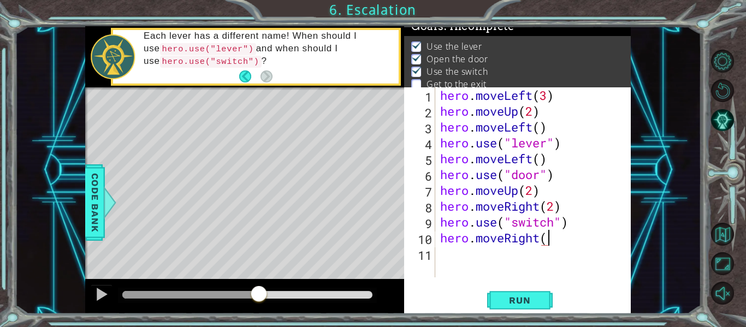
scroll to position [0, 4]
type textarea "hero.moveRight()"
click at [449, 252] on div "hero . moveLeft ( 3 ) hero . moveUp ( 2 ) hero . moveLeft ( ) hero . use ( "lev…" at bounding box center [536, 198] width 196 height 222
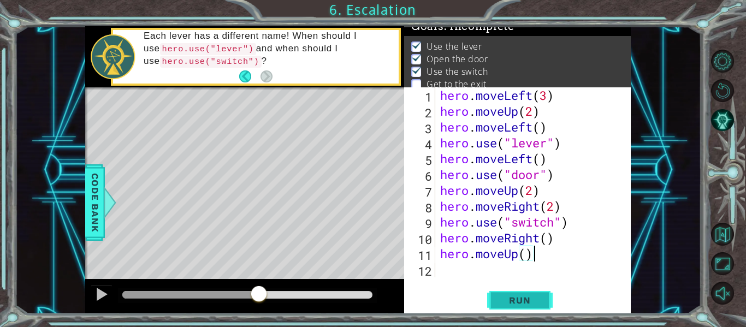
type textarea "hero.moveUp()"
click at [499, 299] on span "Run" at bounding box center [519, 300] width 43 height 11
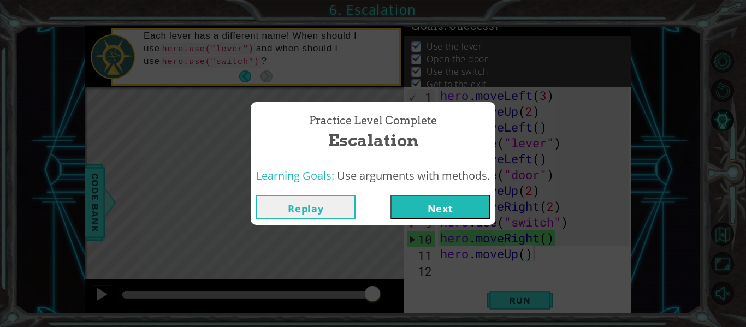
click at [443, 208] on button "Next" at bounding box center [440, 207] width 99 height 25
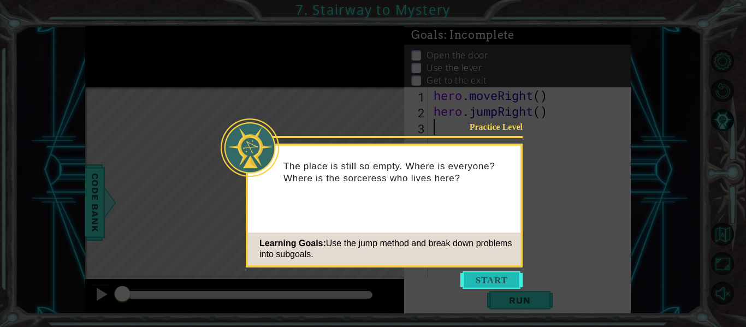
click at [477, 277] on button "Start" at bounding box center [491, 279] width 62 height 17
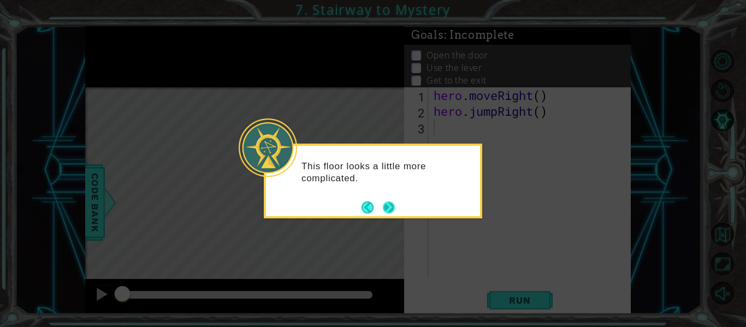
click at [391, 208] on button "Next" at bounding box center [389, 207] width 14 height 14
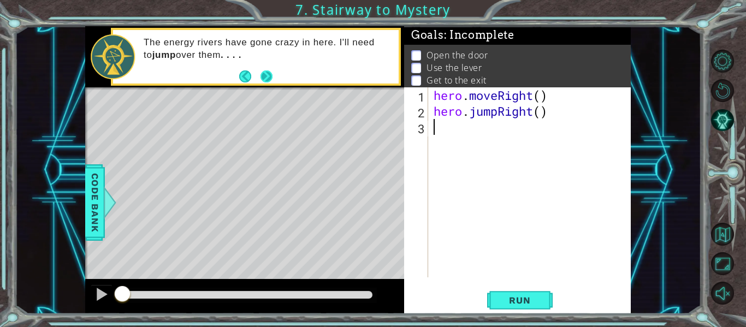
click at [269, 76] on button "Next" at bounding box center [266, 76] width 14 height 14
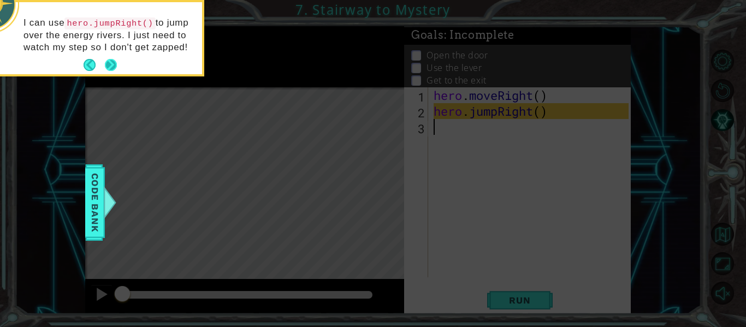
click at [114, 59] on button "Next" at bounding box center [111, 65] width 13 height 13
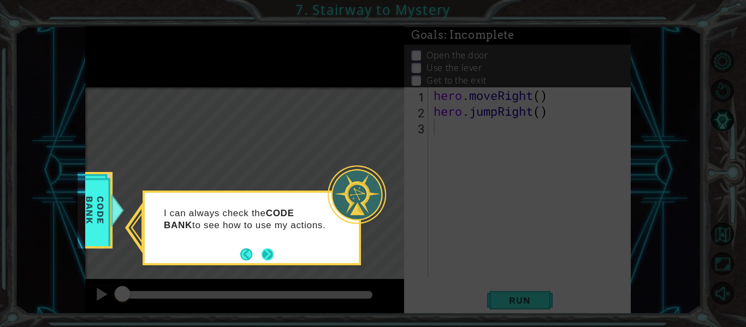
click at [269, 253] on button "Next" at bounding box center [268, 254] width 13 height 13
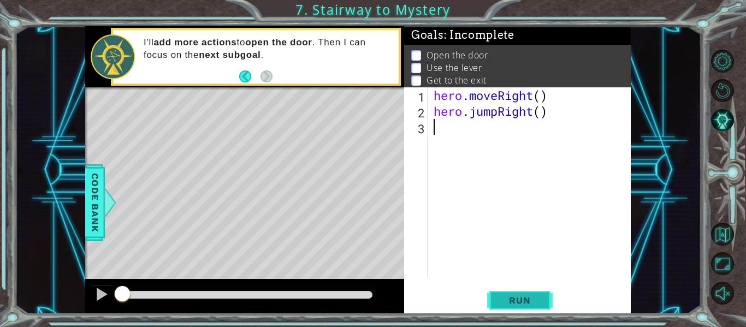
click at [539, 307] on button "Run" at bounding box center [520, 300] width 66 height 22
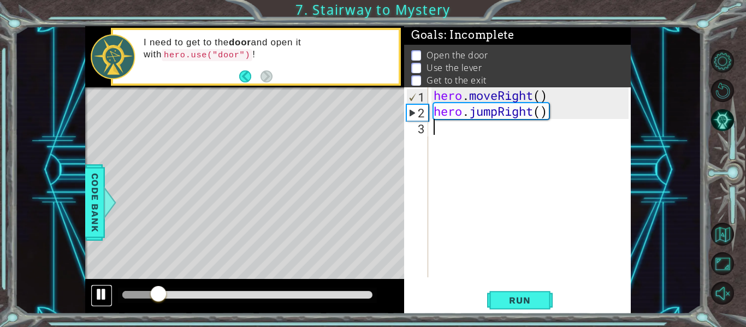
click at [107, 292] on div at bounding box center [101, 294] width 14 height 14
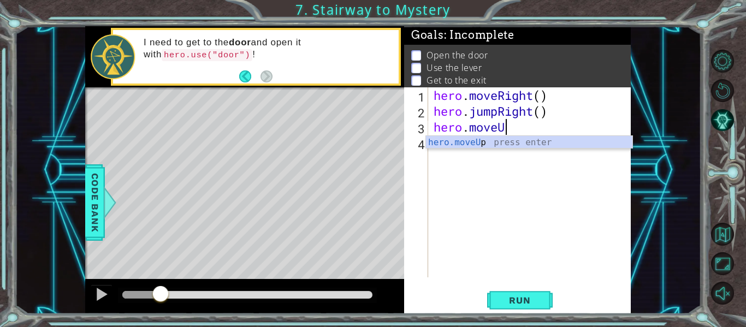
scroll to position [0, 3]
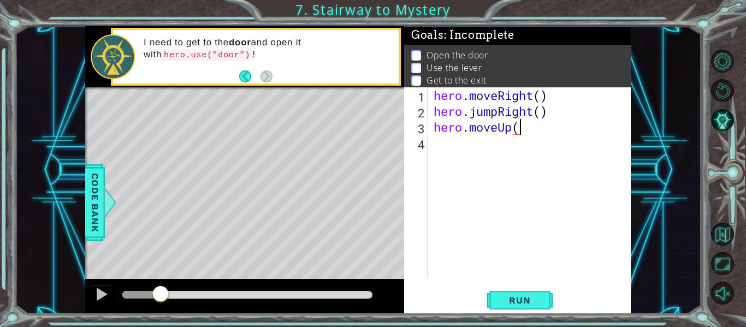
type textarea "hero.moveUp()"
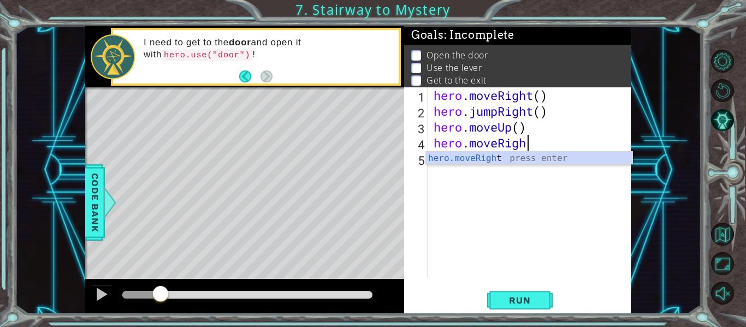
scroll to position [0, 4]
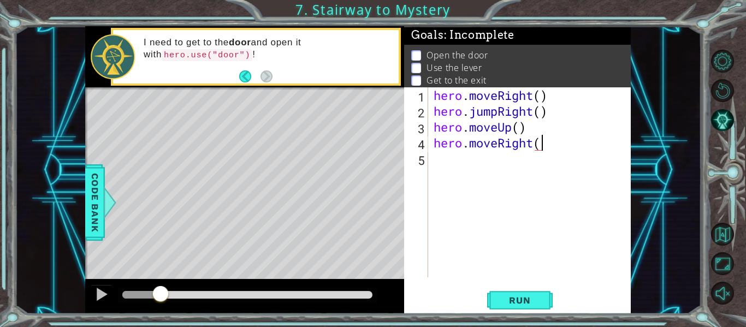
type textarea "hero.moveRight()"
type textarea "hero.use("door")"
click at [517, 299] on span "Run" at bounding box center [519, 300] width 43 height 11
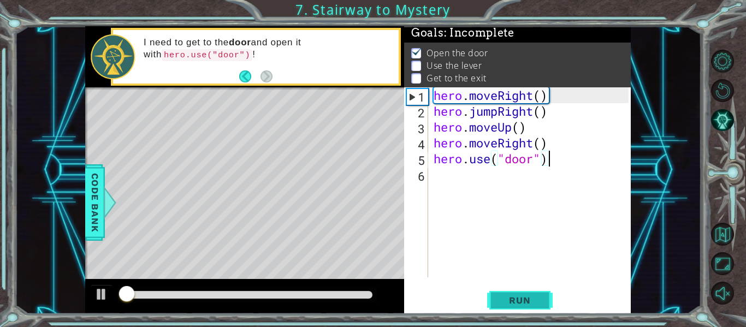
scroll to position [3, 0]
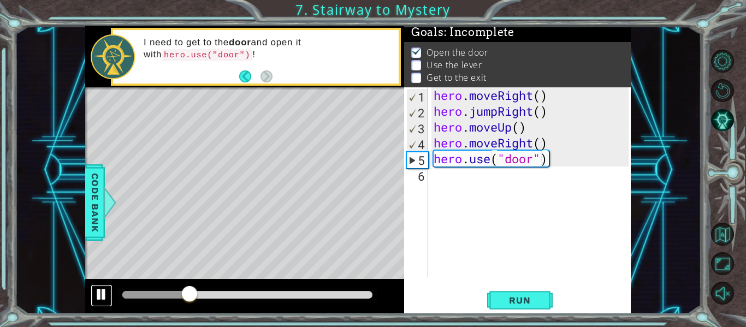
click at [102, 296] on div at bounding box center [101, 294] width 14 height 14
click at [456, 182] on div "hero . moveRight ( ) hero . jumpRight ( ) hero . moveUp ( ) hero . moveRight ( …" at bounding box center [532, 198] width 203 height 222
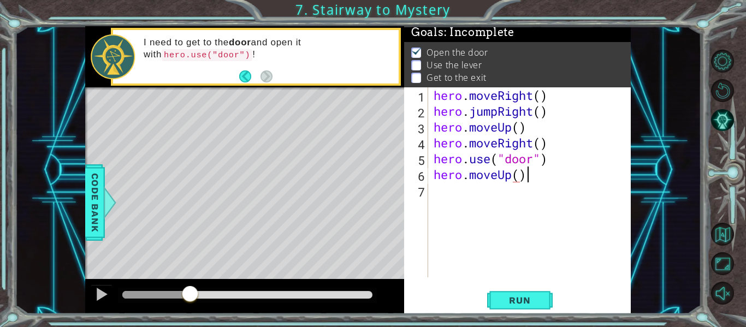
scroll to position [0, 4]
click at [520, 176] on div "hero . moveRight ( ) hero . jumpRight ( ) hero . moveUp ( ) hero . moveRight ( …" at bounding box center [532, 198] width 203 height 222
type textarea "hero.moveUp(2)"
click at [448, 190] on div "hero . moveRight ( ) hero . jumpRight ( ) hero . moveUp ( ) hero . moveRight ( …" at bounding box center [532, 198] width 203 height 222
type textarea "hero.moveLeft()"
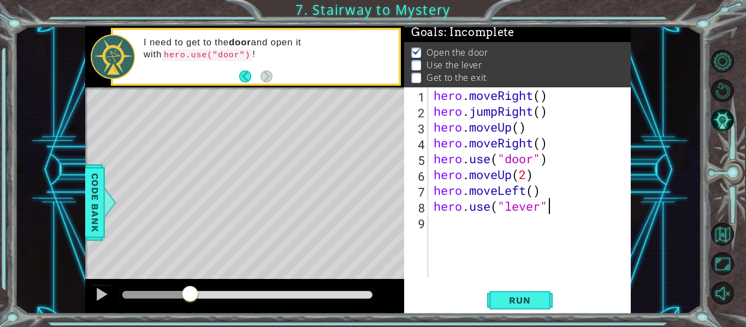
scroll to position [0, 5]
type textarea "hero.use("lever")"
click at [540, 300] on span "Run" at bounding box center [519, 300] width 43 height 11
